Goal: Task Accomplishment & Management: Manage account settings

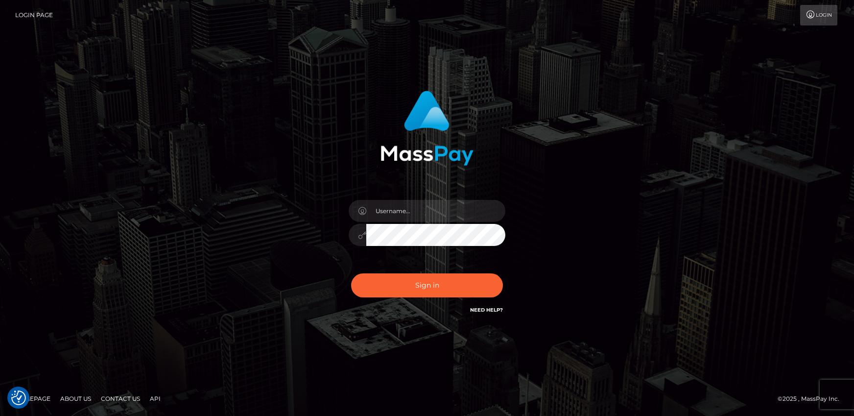
checkbox input "true"
click at [440, 282] on button "Sign in" at bounding box center [427, 285] width 152 height 24
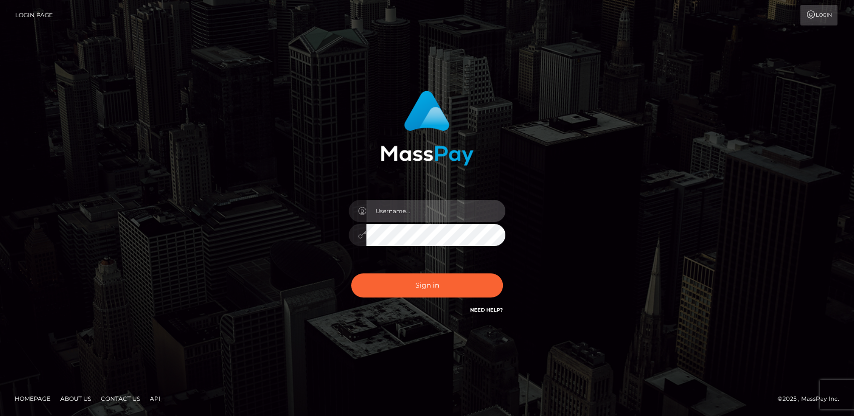
click at [427, 215] on input "text" at bounding box center [435, 211] width 139 height 22
type input "andy.wowcan"
click at [351, 273] on button "Sign in" at bounding box center [427, 285] width 152 height 24
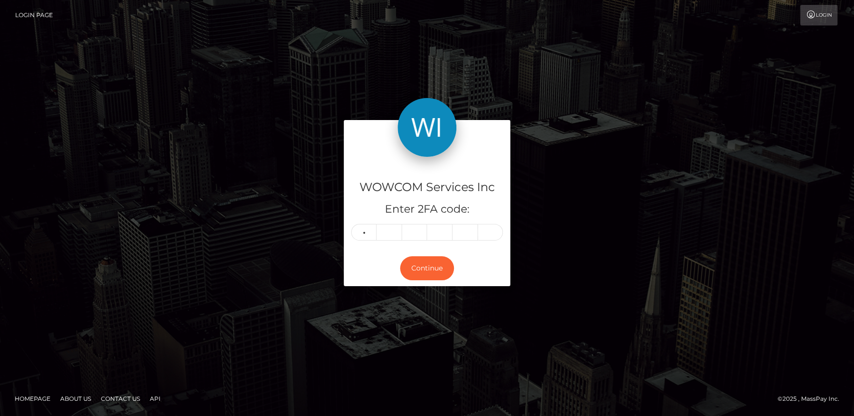
type input "3"
type input "4"
type input "0"
type input "7"
type input "6"
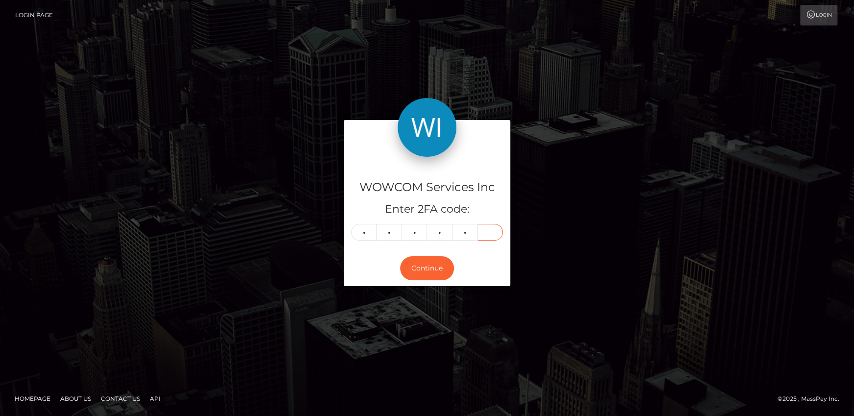
type input "0"
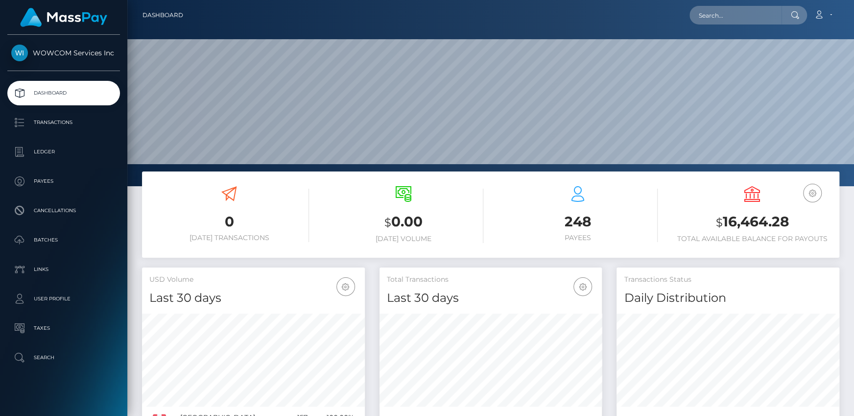
scroll to position [173, 222]
drag, startPoint x: 729, startPoint y: 221, endPoint x: 789, endPoint y: 223, distance: 59.3
click at [789, 223] on h3 "$ 16,464.28" at bounding box center [753, 222] width 160 height 20
copy h3 "16,464.28"
click at [828, 16] on link "Account" at bounding box center [823, 15] width 29 height 21
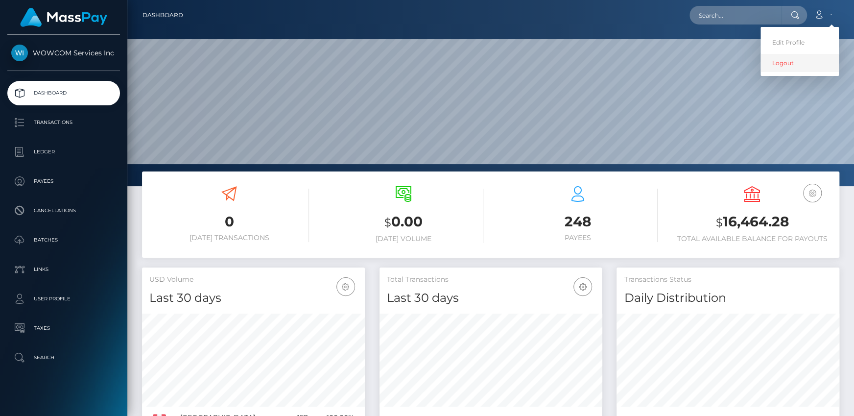
click at [792, 67] on link "Logout" at bounding box center [800, 63] width 78 height 18
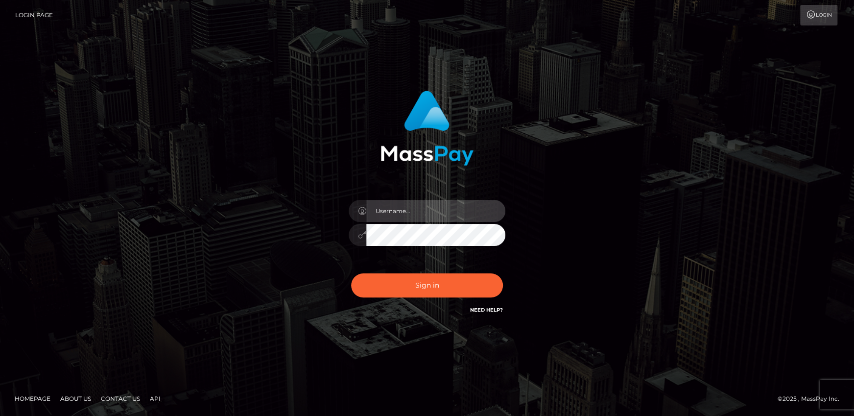
click at [457, 204] on input "text" at bounding box center [435, 211] width 139 height 22
type input "andrei.rollacan"
click at [351, 273] on button "Sign in" at bounding box center [427, 285] width 152 height 24
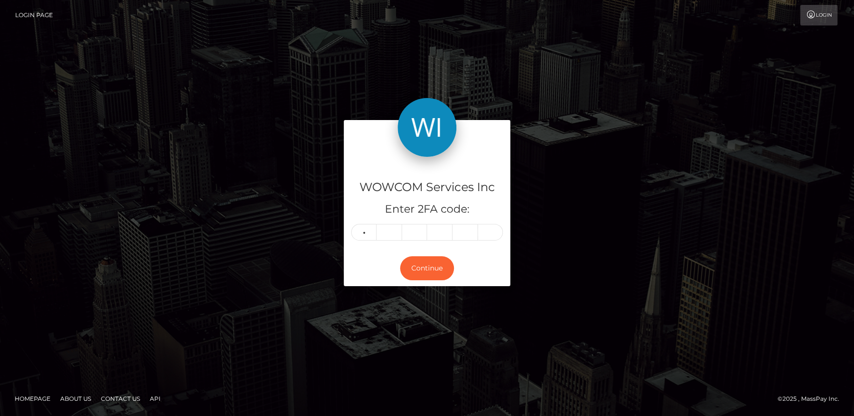
type input "4"
type input "5"
type input "6"
type input "4"
type input "0"
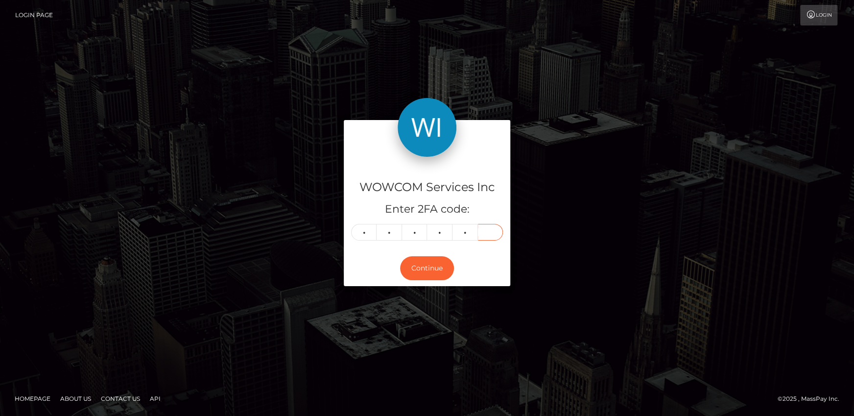
type input "0"
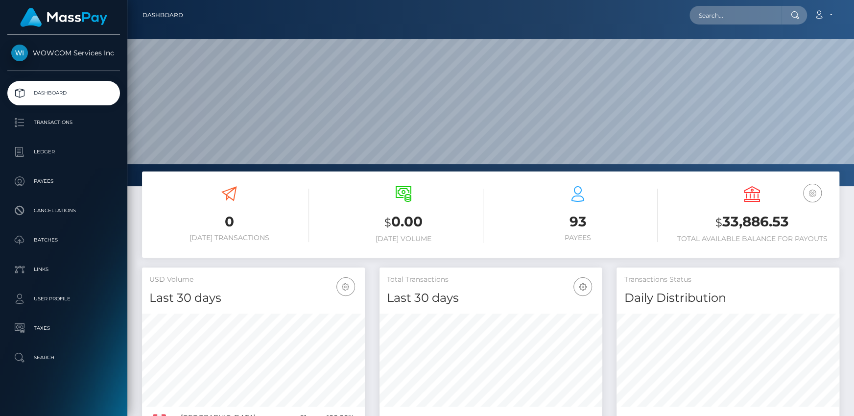
scroll to position [173, 222]
drag, startPoint x: 726, startPoint y: 220, endPoint x: 789, endPoint y: 220, distance: 63.2
click at [789, 220] on h3 "$ 33,886.53" at bounding box center [753, 222] width 160 height 20
click at [778, 225] on h3 "$ 33,886.53" at bounding box center [753, 222] width 160 height 20
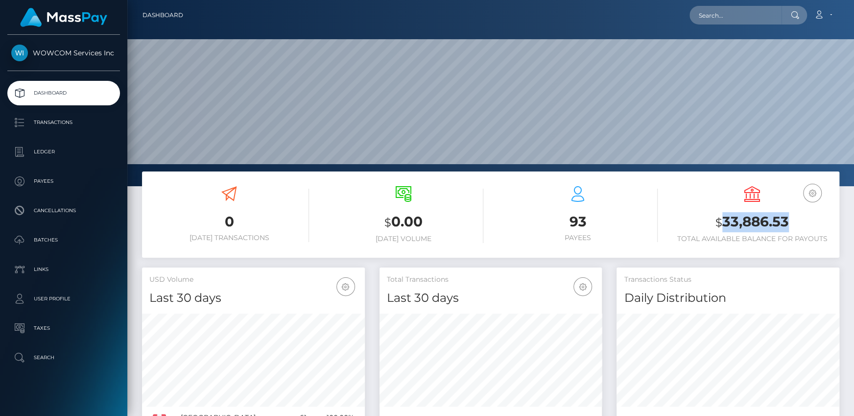
click at [801, 227] on h3 "$ 33,886.53" at bounding box center [753, 222] width 160 height 20
click at [826, 17] on link "Account" at bounding box center [823, 15] width 29 height 21
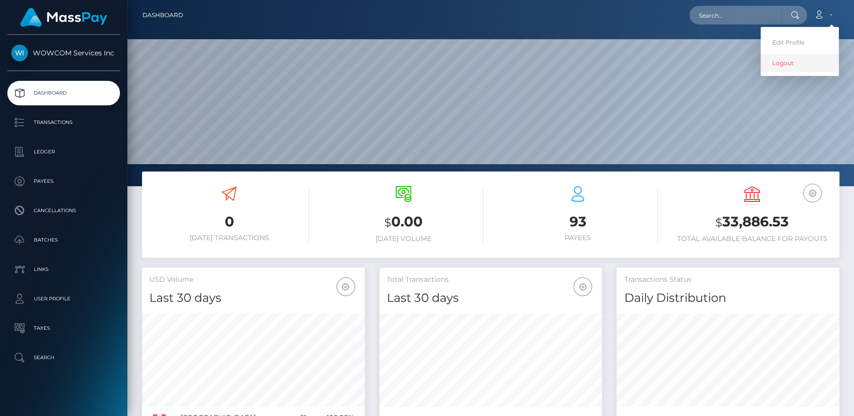
click at [794, 62] on link "Logout" at bounding box center [800, 63] width 78 height 18
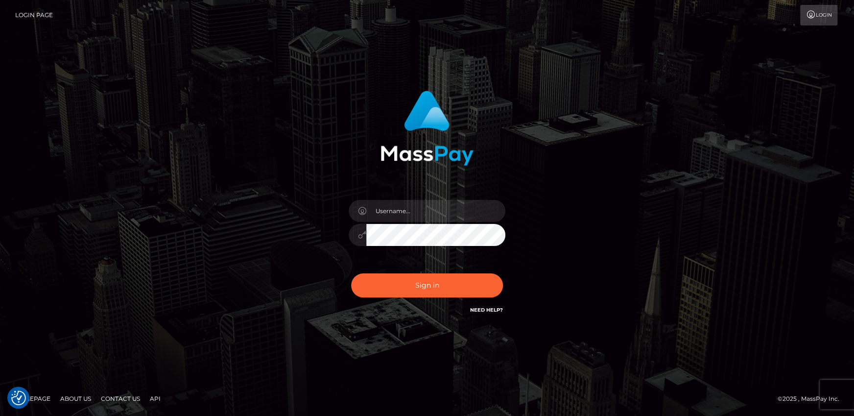
click at [242, 282] on div "Sign in" at bounding box center [427, 207] width 558 height 249
